Goal: Task Accomplishment & Management: Manage account settings

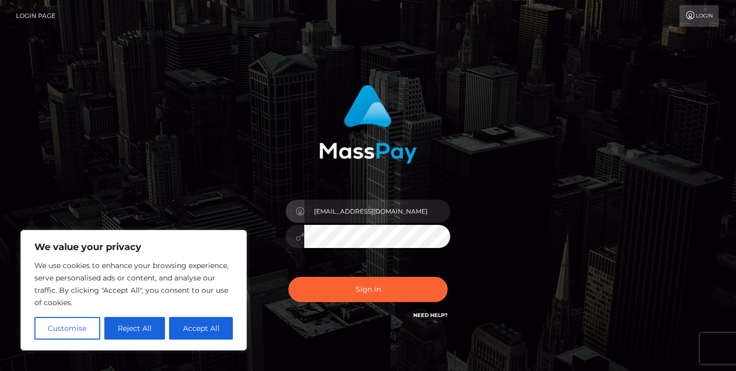
type input "[EMAIL_ADDRESS][DOMAIN_NAME]"
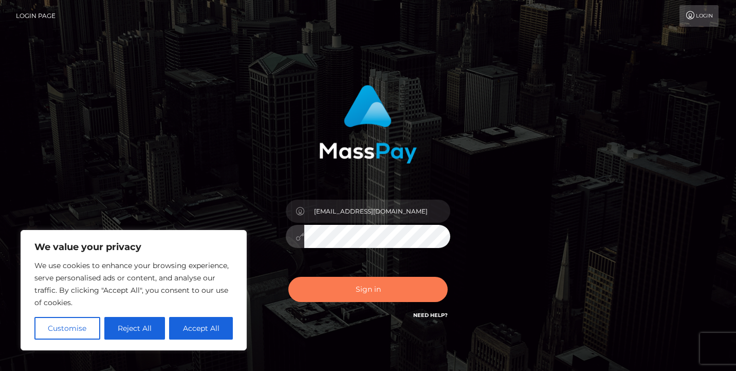
click at [372, 295] on button "Sign in" at bounding box center [367, 289] width 159 height 25
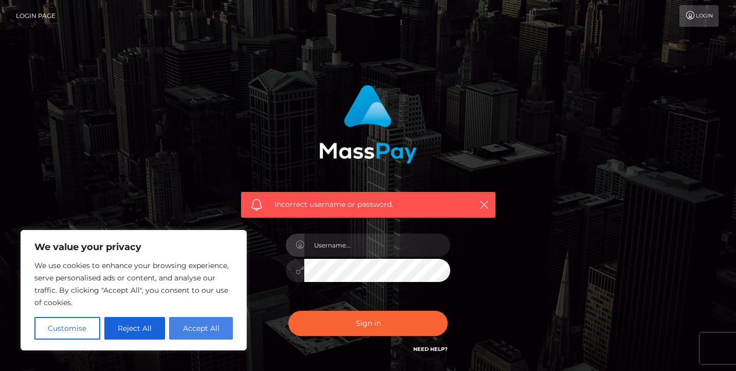
click at [192, 332] on button "Accept All" at bounding box center [201, 328] width 64 height 23
checkbox input "true"
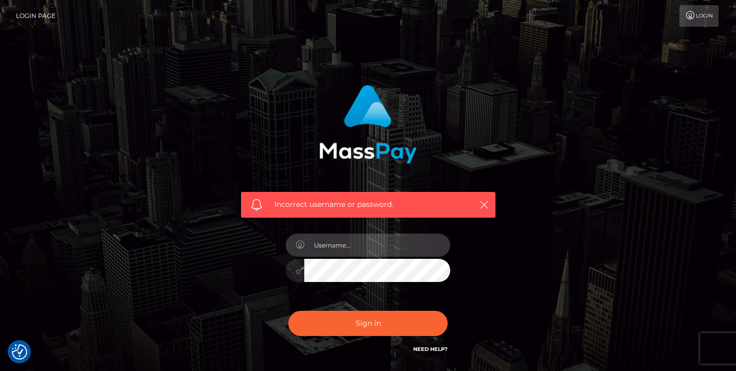
click at [360, 246] on input "text" at bounding box center [377, 244] width 146 height 23
type input "Onixnegrondavila@gmail.com"
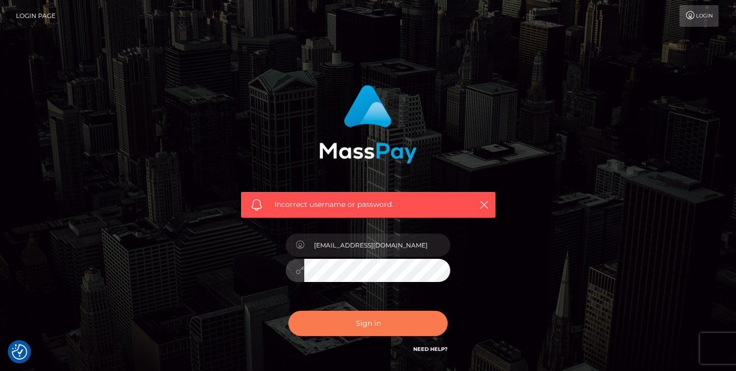
click at [378, 324] on button "Sign in" at bounding box center [367, 322] width 159 height 25
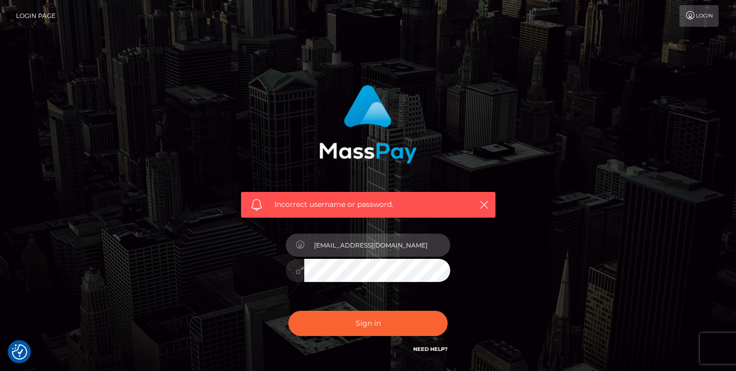
type input "[EMAIL_ADDRESS][DOMAIN_NAME]"
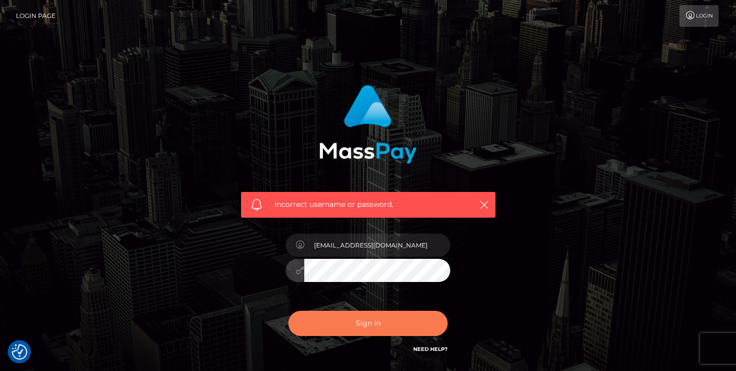
click at [377, 326] on button "Sign in" at bounding box center [367, 322] width 159 height 25
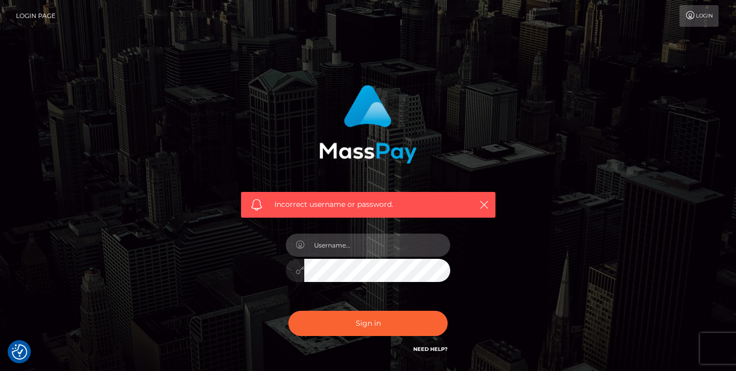
click at [436, 246] on input "text" at bounding box center [377, 244] width 146 height 23
type input "onixnegrondavila@gmail.com"
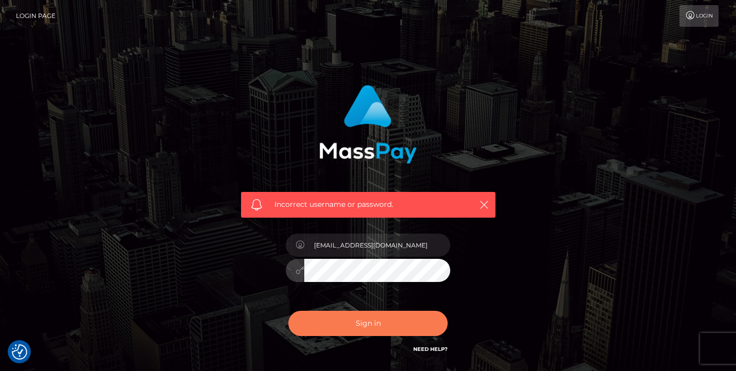
click at [416, 328] on button "Sign in" at bounding box center [367, 322] width 159 height 25
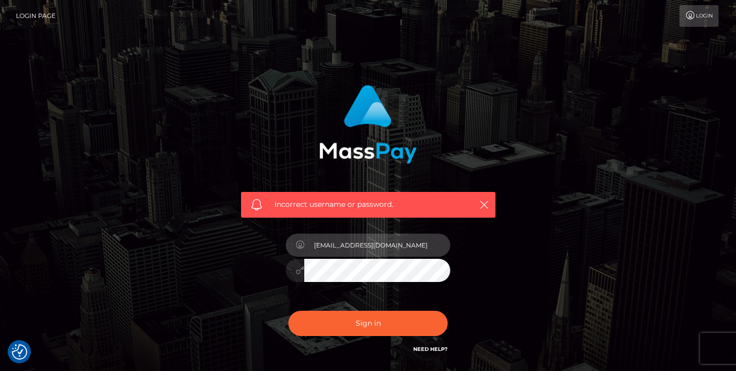
type input "onixnegrondavila@gmail.com"
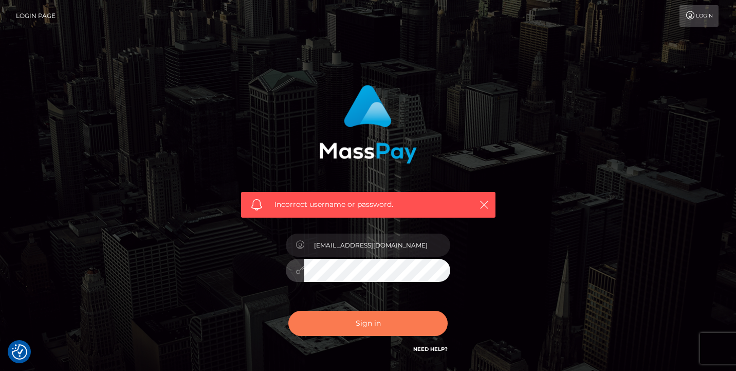
click at [399, 319] on button "Sign in" at bounding box center [367, 322] width 159 height 25
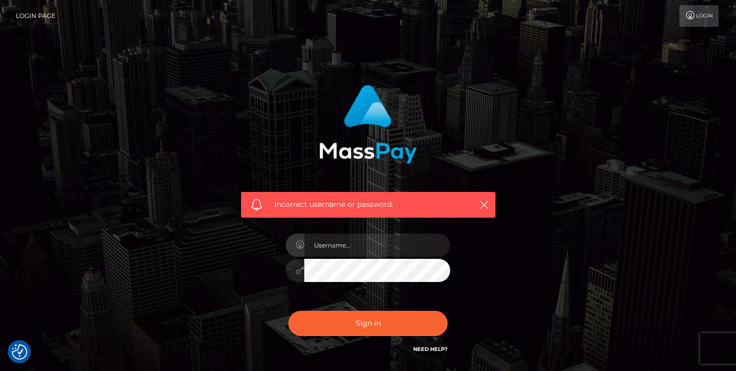
click at [701, 21] on link "Login" at bounding box center [699, 16] width 39 height 22
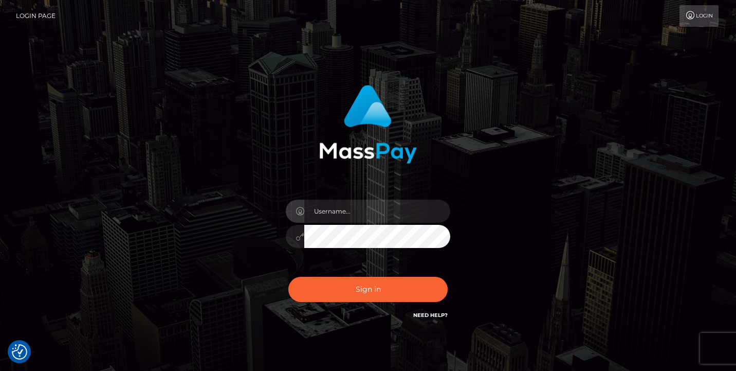
click at [36, 16] on link "Login Page" at bounding box center [36, 16] width 40 height 22
